Goal: Information Seeking & Learning: Check status

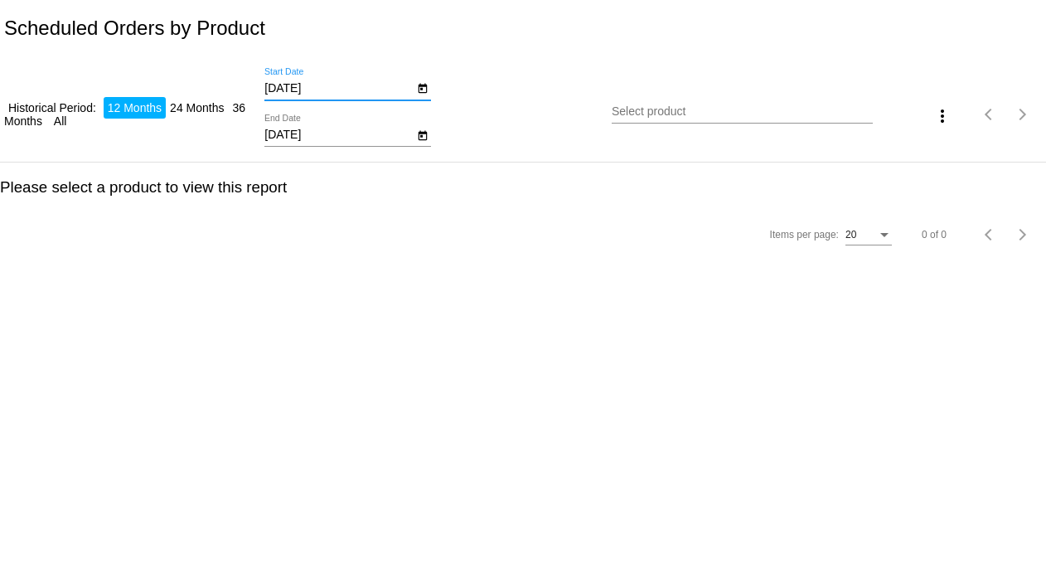
click at [285, 89] on input "[DATE]" at bounding box center [338, 88] width 149 height 13
click at [313, 85] on input "[DATE]" at bounding box center [338, 88] width 149 height 13
type input "[DATE]"
click at [617, 119] on div "Select product" at bounding box center [742, 107] width 260 height 32
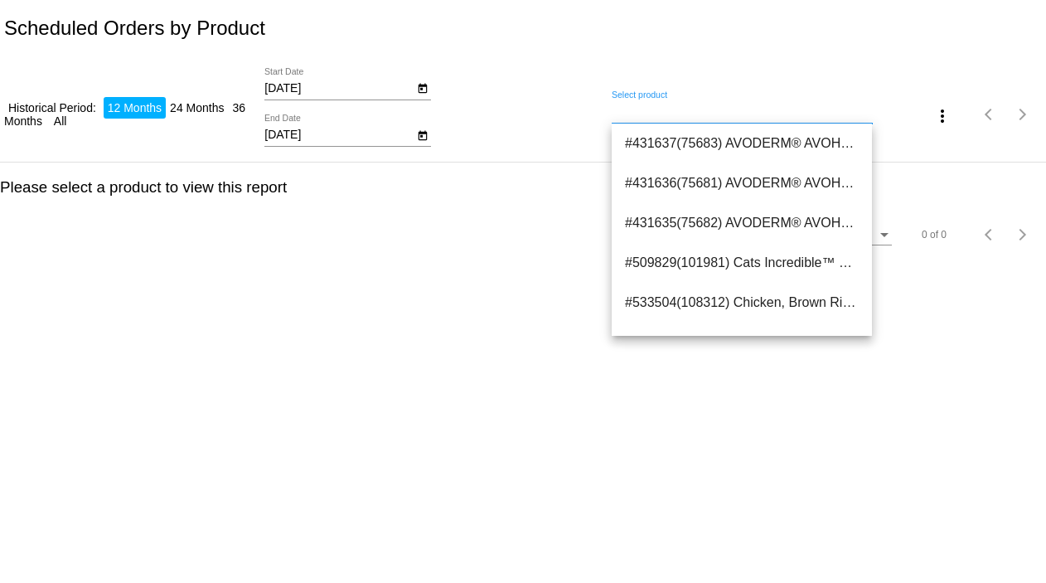
paste input "38837"
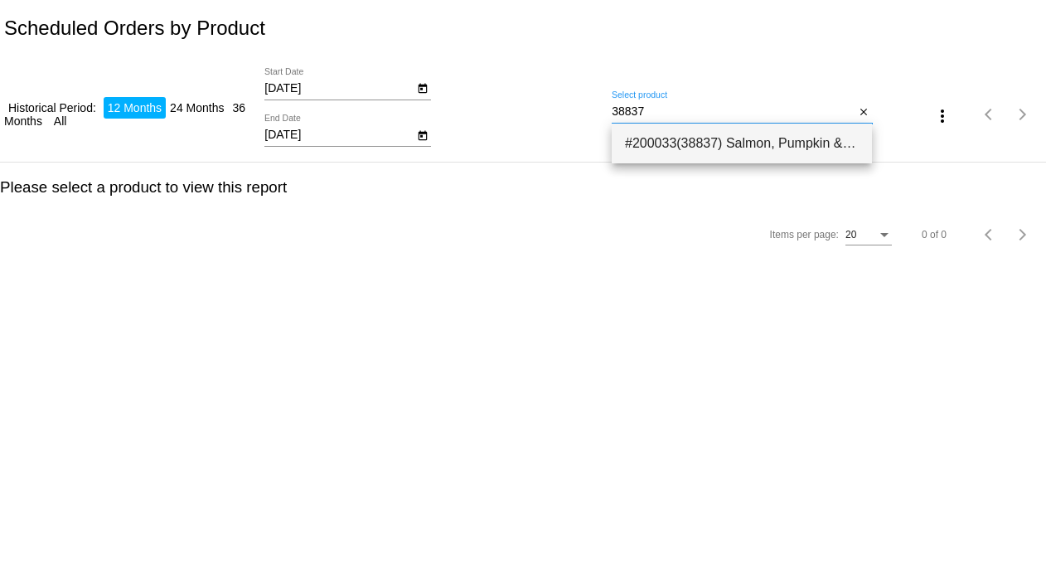
click at [647, 142] on span "#200033(38837) Salmon, Pumpkin & Quinoa Dog Food - Exclusive Gut Health Formula…" at bounding box center [742, 143] width 234 height 40
type input "Salmon, Pumpkin & Quinoa Dog Food - Exclusive Gut Health Formula - 12-lb bag (S…"
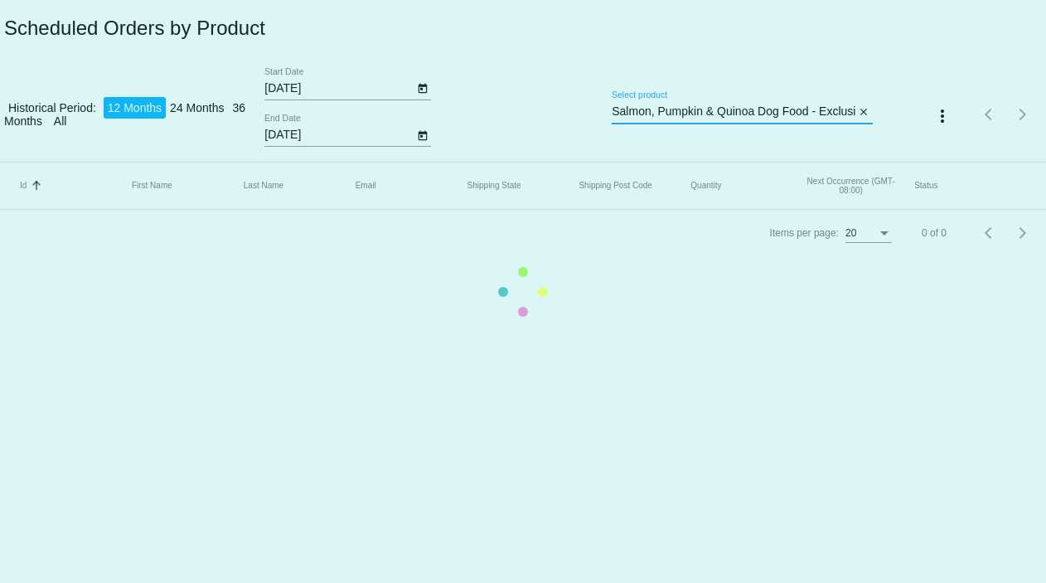
scroll to position [0, 324]
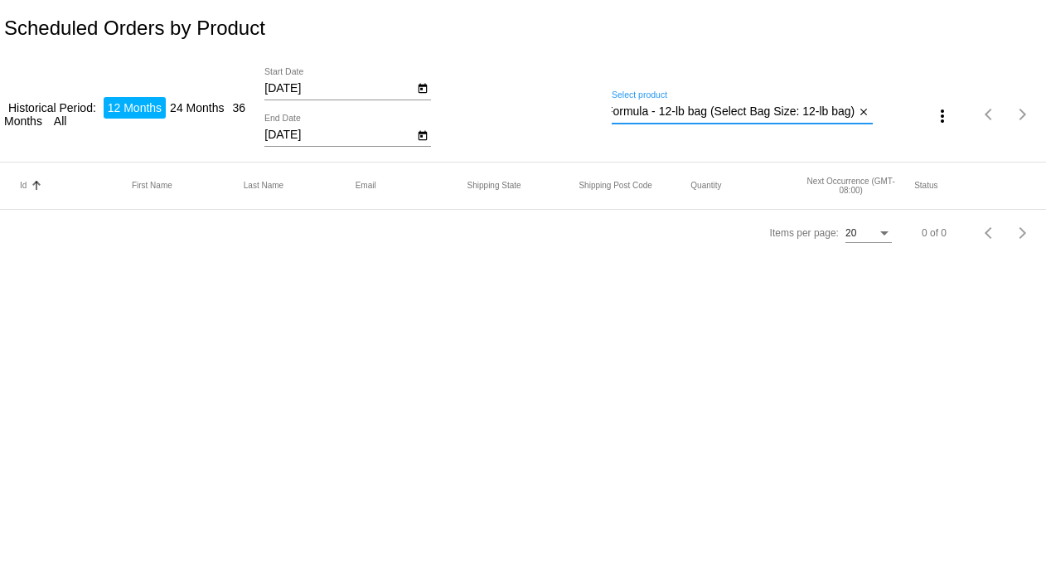
click at [287, 84] on input "[DATE]" at bounding box center [338, 88] width 149 height 13
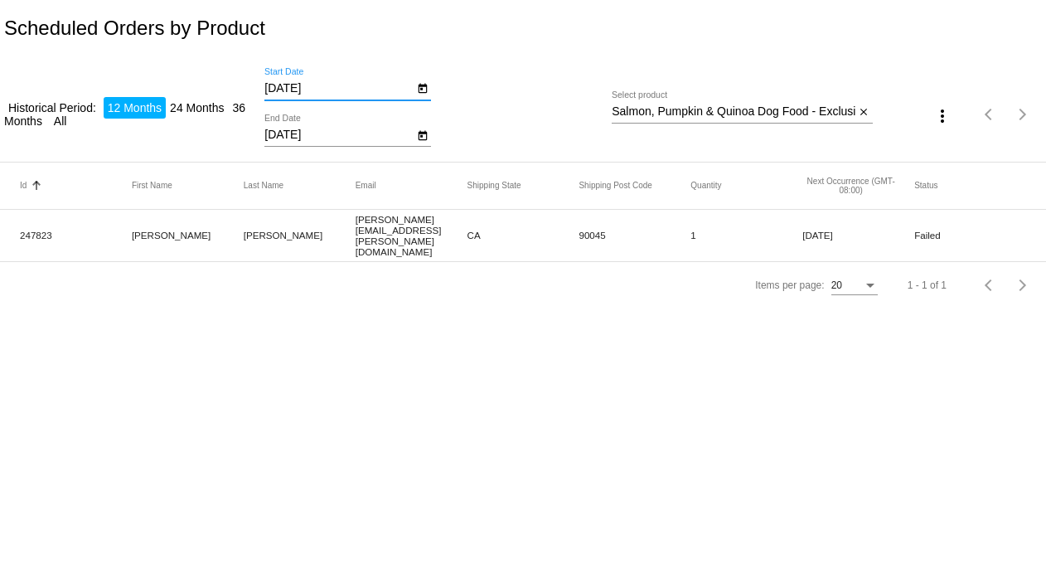
type input "[DATE]"
drag, startPoint x: 20, startPoint y: 230, endPoint x: 50, endPoint y: 228, distance: 29.9
click at [50, 228] on mat-cell "247823" at bounding box center [76, 234] width 112 height 19
copy mat-cell "247823"
